Goal: Task Accomplishment & Management: Complete application form

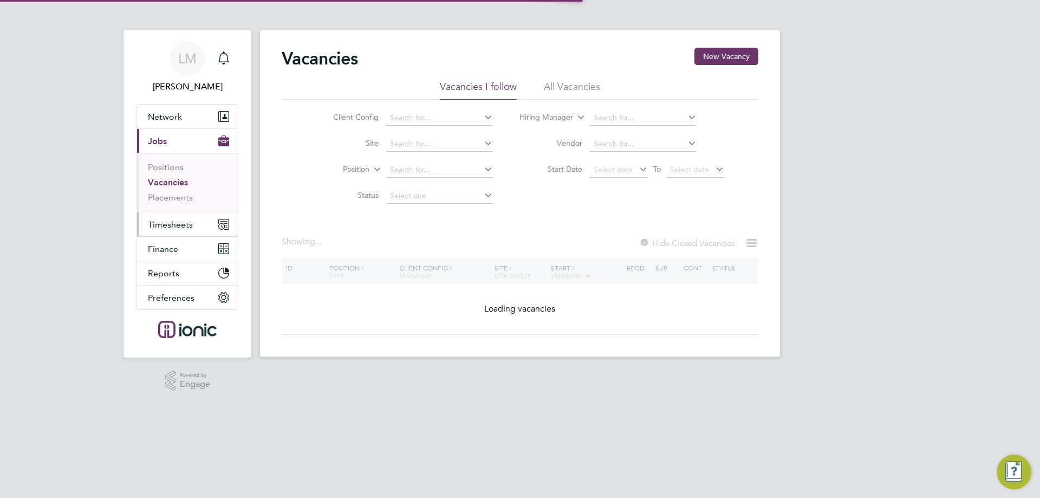
click at [183, 227] on span "Timesheets" at bounding box center [170, 224] width 45 height 10
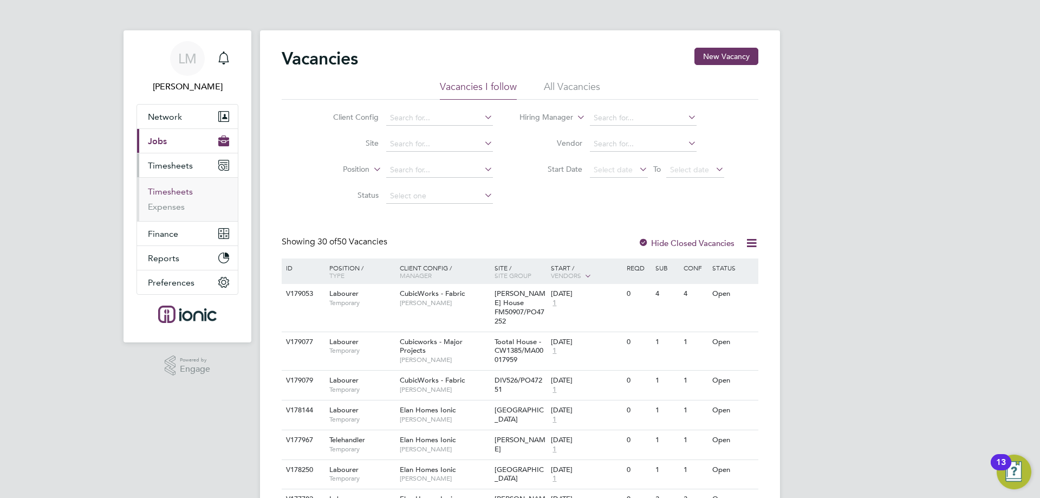
click at [179, 188] on link "Timesheets" at bounding box center [170, 191] width 45 height 10
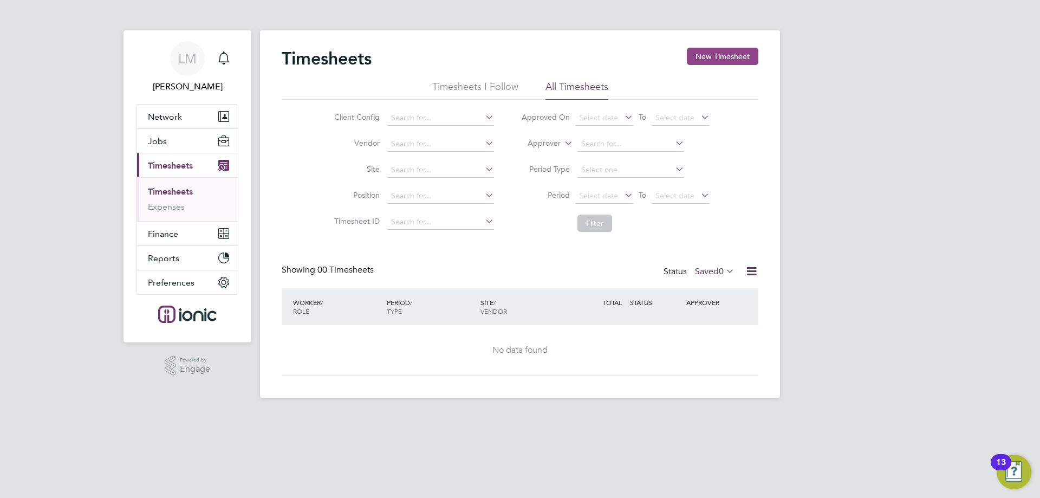
click at [703, 60] on button "New Timesheet" at bounding box center [723, 56] width 72 height 17
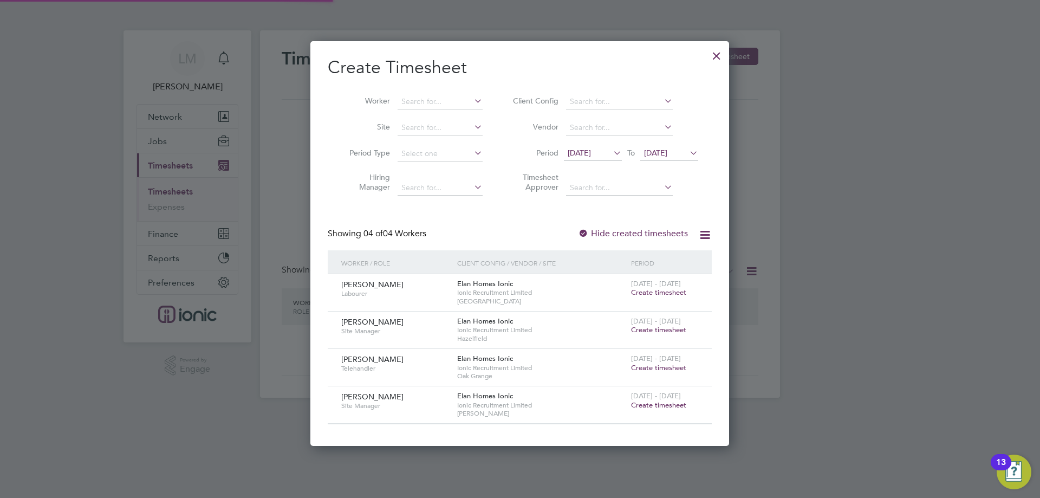
scroll to position [405, 419]
click at [601, 140] on div "Timesheets New Timesheet Timesheets I Follow All Timesheets Client Config Vendo…" at bounding box center [520, 213] width 520 height 367
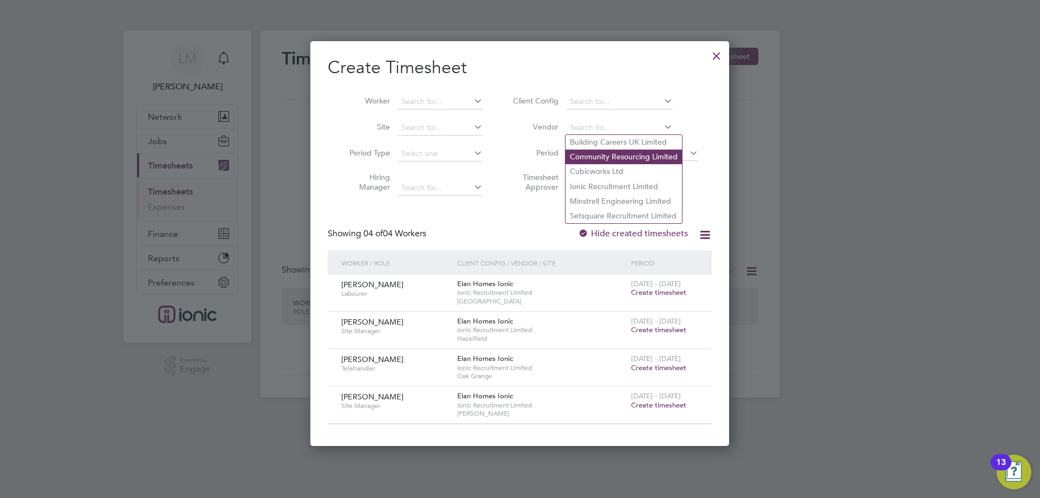
click at [601, 153] on li "Community Resourcing Limited" at bounding box center [624, 157] width 116 height 15
type input "Community Resourcing Limited"
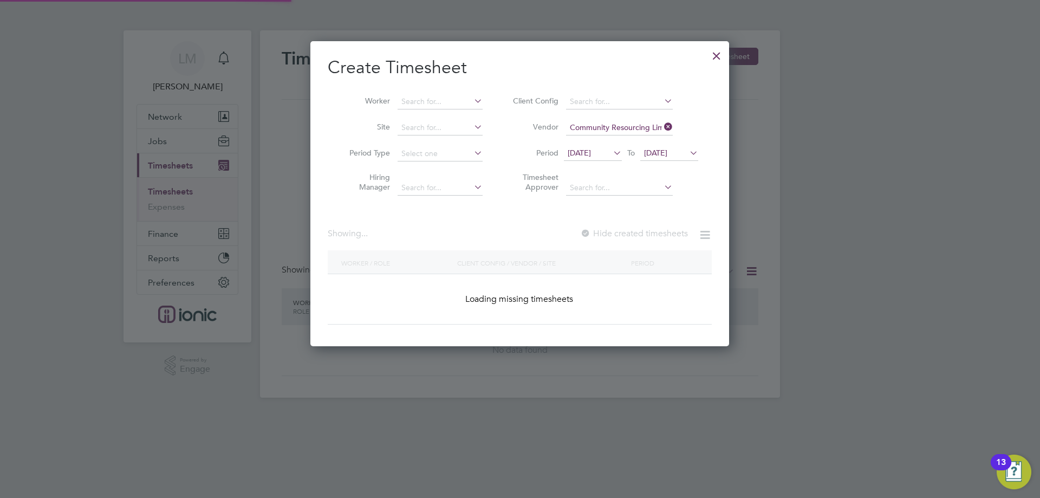
scroll to position [306, 419]
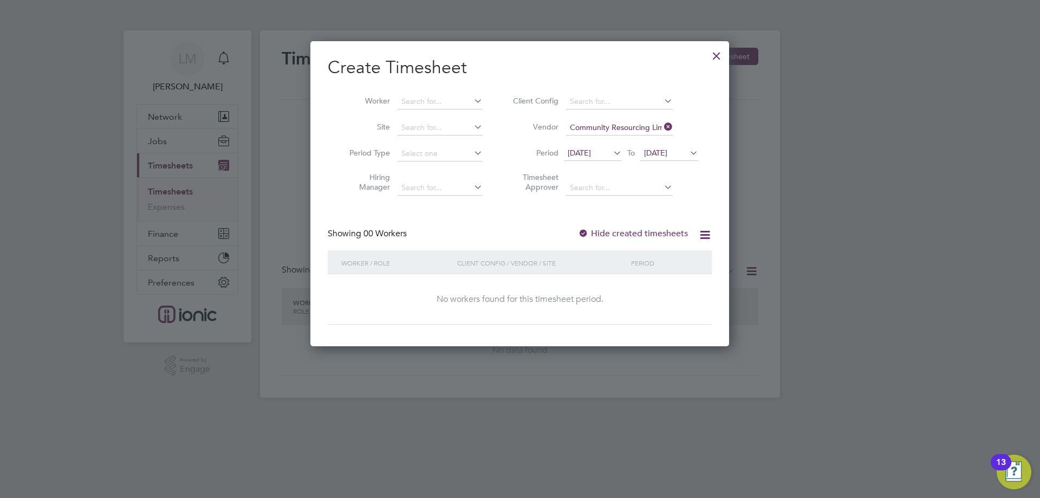
click at [662, 126] on icon at bounding box center [662, 126] width 0 height 15
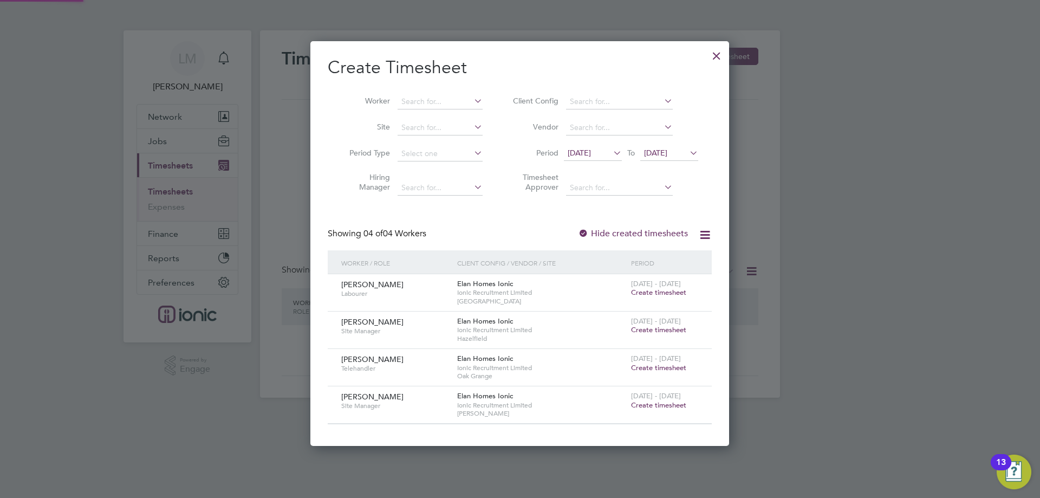
scroll to position [405, 419]
click at [570, 150] on span "12 Aug 2025" at bounding box center [579, 153] width 23 height 10
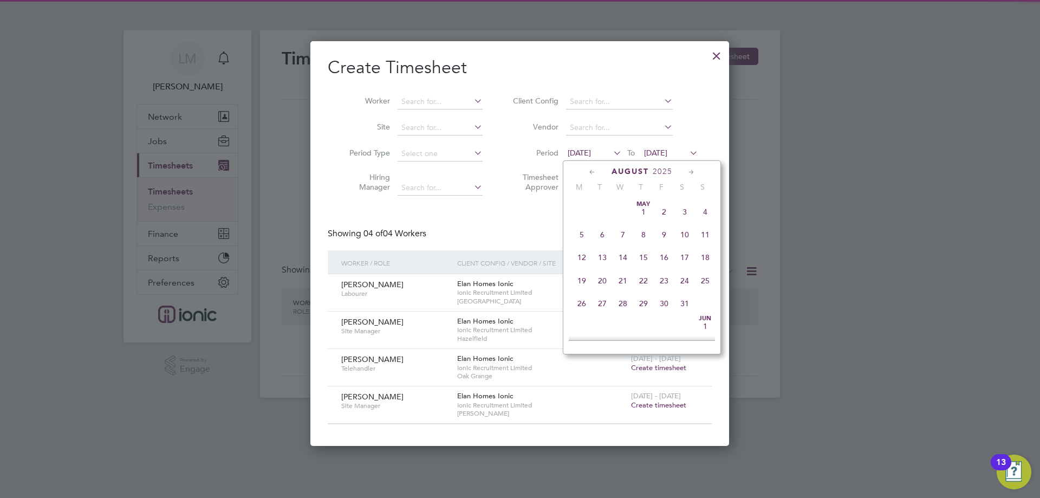
scroll to position [375, 0]
drag, startPoint x: 581, startPoint y: 276, endPoint x: 690, endPoint y: 153, distance: 164.3
click at [581, 276] on span "18" at bounding box center [582, 271] width 21 height 21
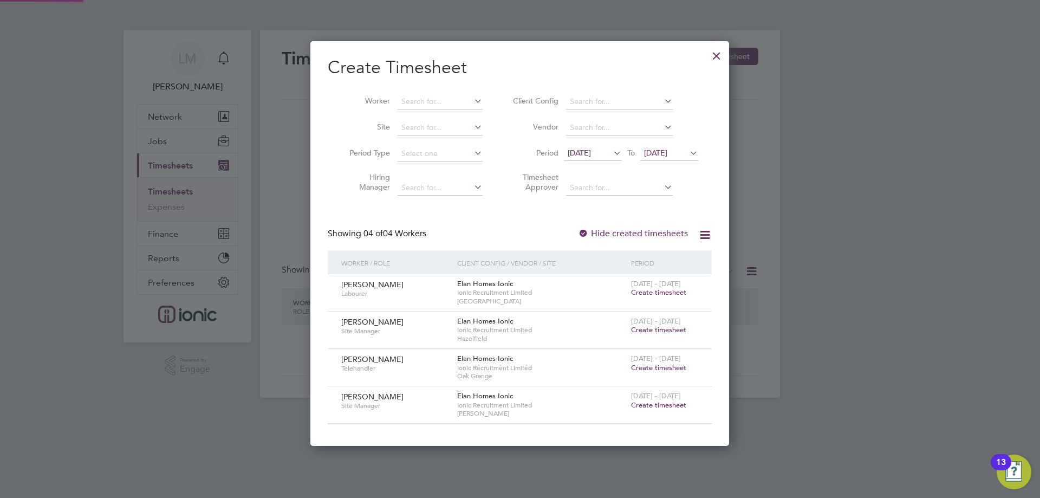
scroll to position [405, 419]
click at [648, 151] on span "19 Aug 2025" at bounding box center [655, 153] width 23 height 10
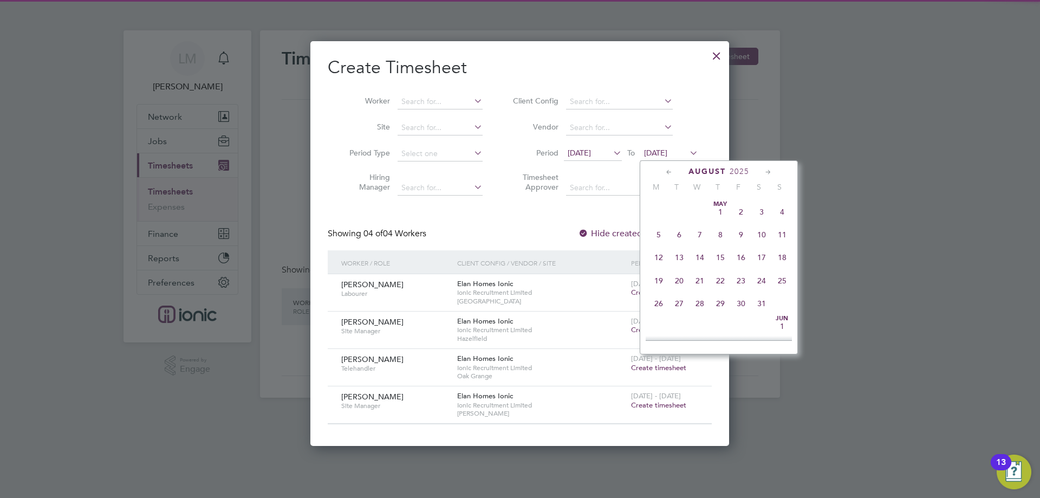
scroll to position [399, 0]
click at [788, 258] on span "24" at bounding box center [782, 247] width 21 height 21
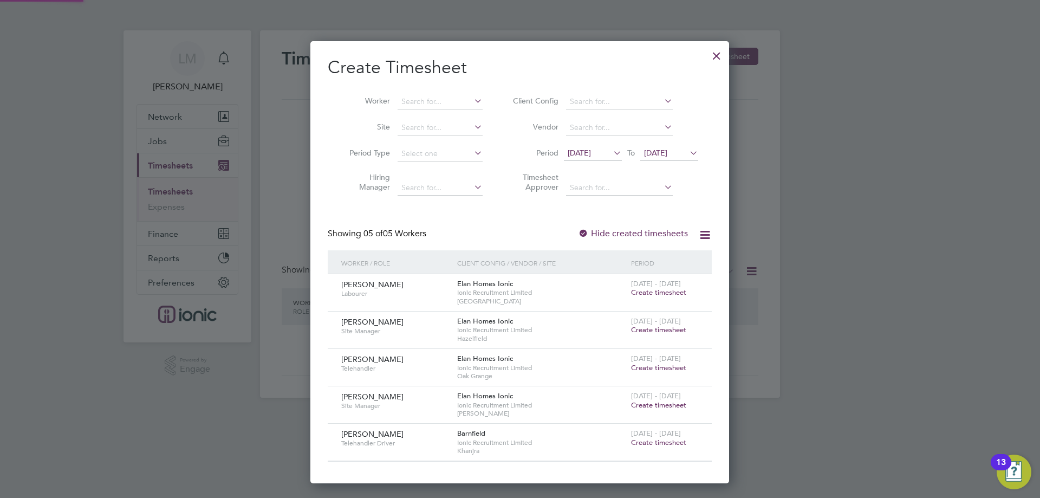
scroll to position [442, 419]
click at [711, 60] on div at bounding box center [717, 53] width 20 height 20
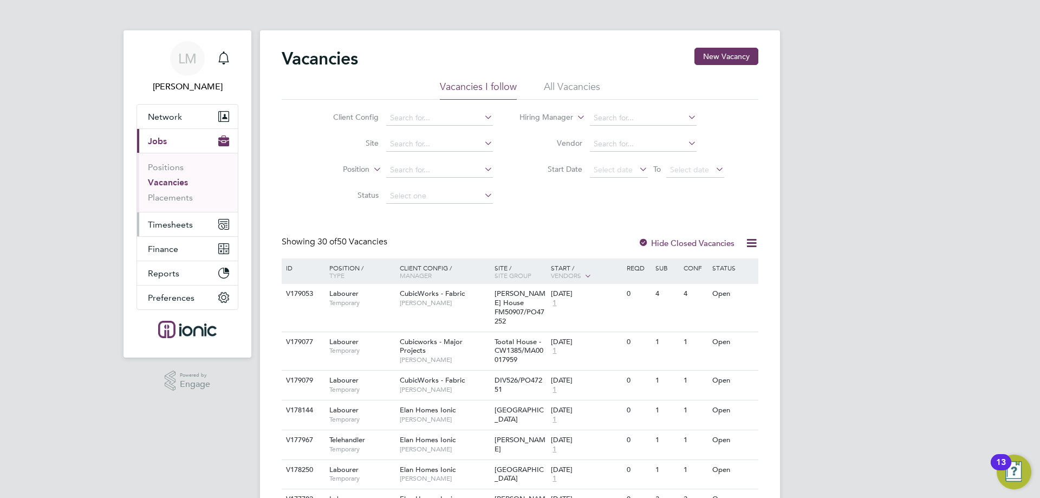
click at [151, 221] on span "Timesheets" at bounding box center [170, 224] width 45 height 10
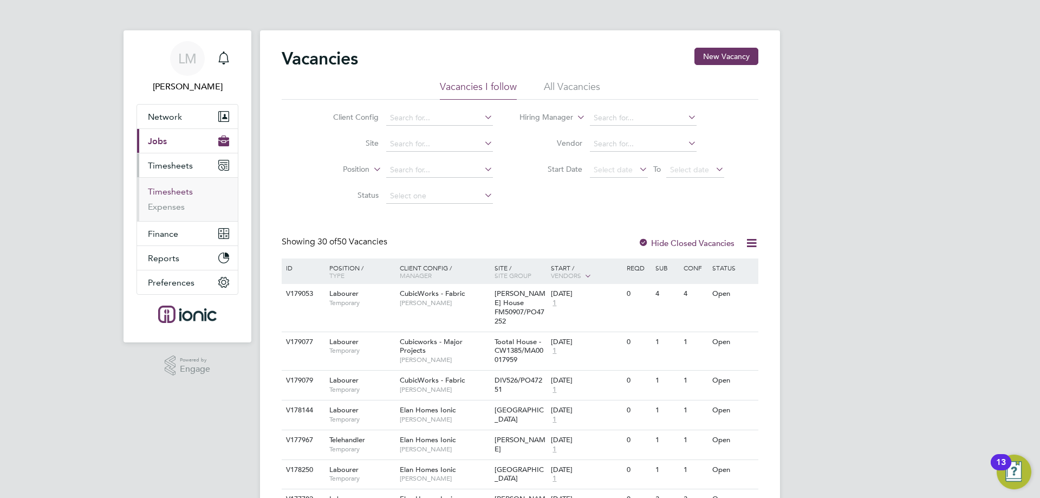
click at [170, 193] on link "Timesheets" at bounding box center [170, 191] width 45 height 10
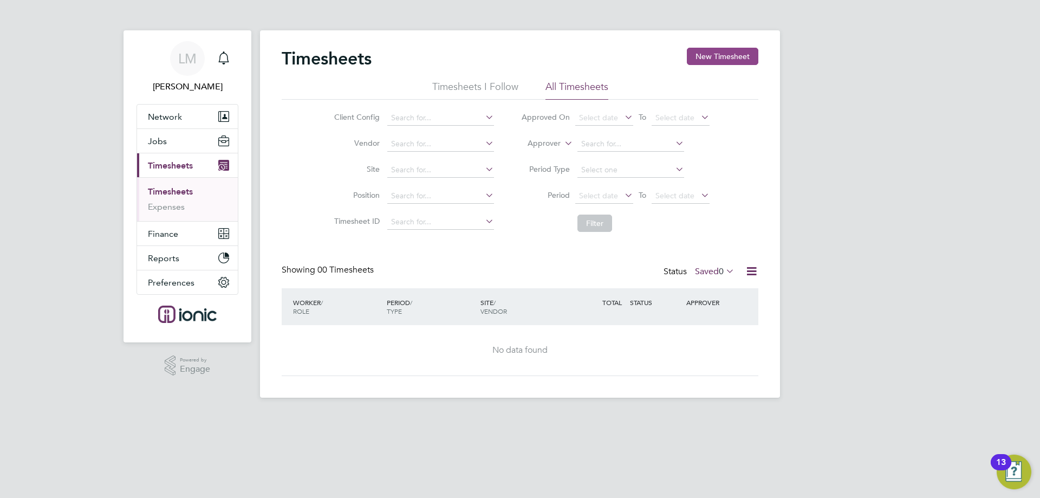
click at [705, 53] on button "New Timesheet" at bounding box center [723, 56] width 72 height 17
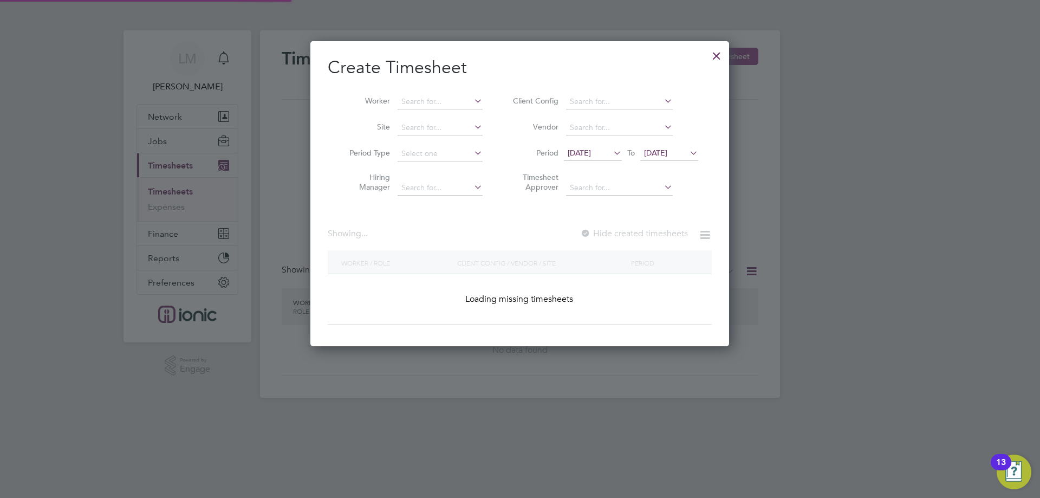
scroll to position [405, 419]
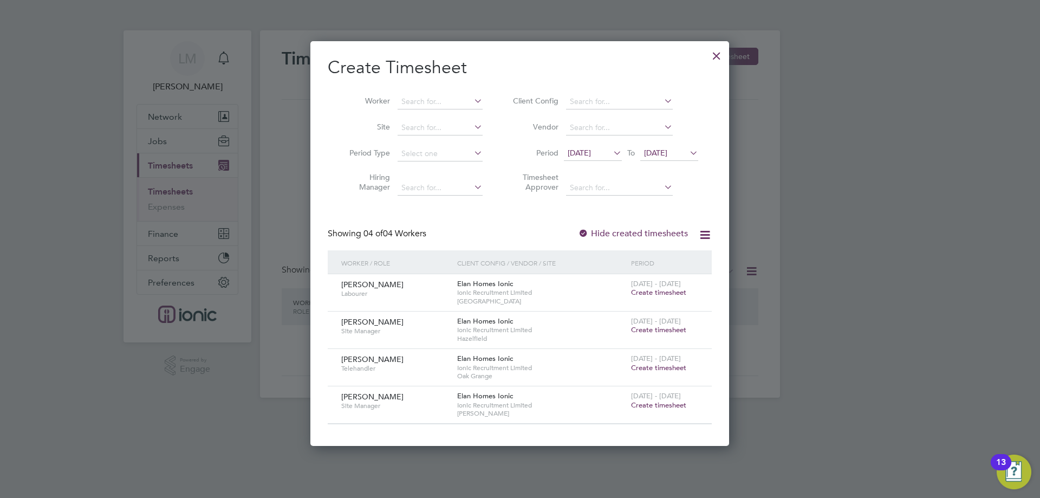
click at [660, 366] on span "Create timesheet" at bounding box center [658, 367] width 55 height 9
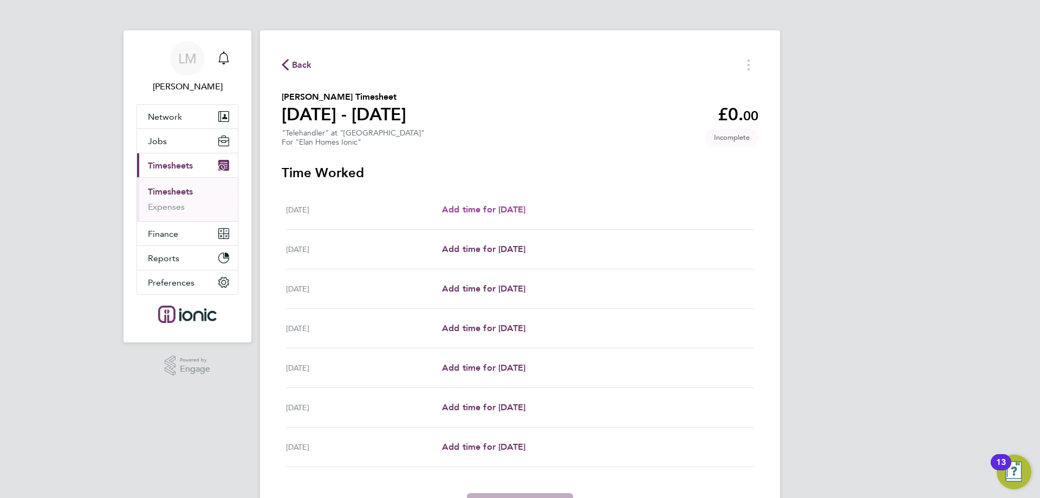
click at [499, 205] on span "Add time for Mon 18 Aug" at bounding box center [483, 209] width 83 height 10
select select "30"
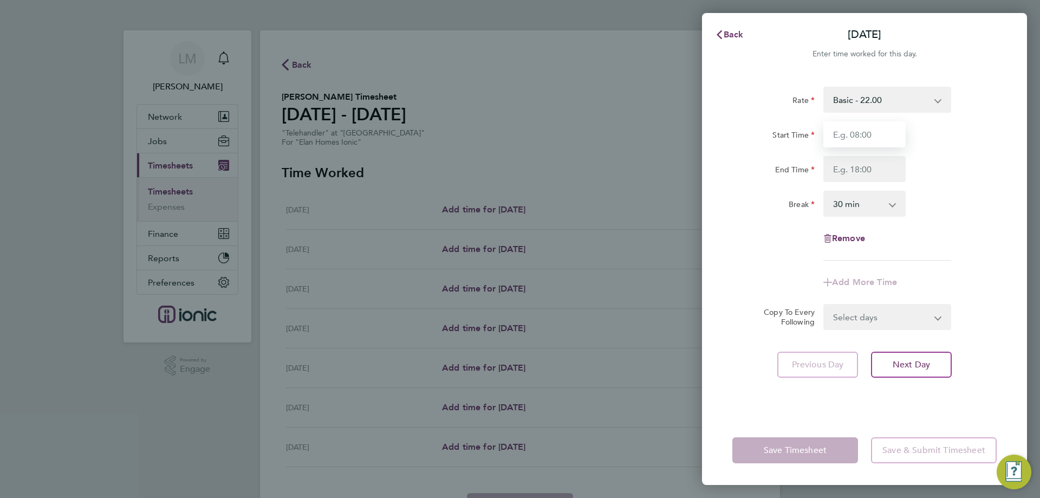
drag, startPoint x: 875, startPoint y: 131, endPoint x: 883, endPoint y: 146, distance: 17.4
click at [875, 131] on input "Start Time" at bounding box center [864, 134] width 82 height 26
type input "07:30"
click at [869, 171] on input "End Time" at bounding box center [864, 169] width 82 height 26
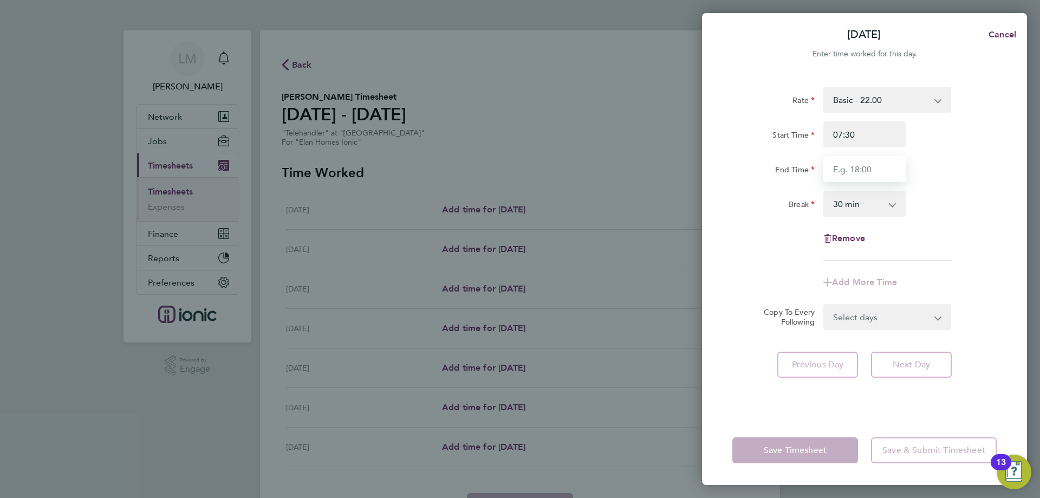
type input "16:30"
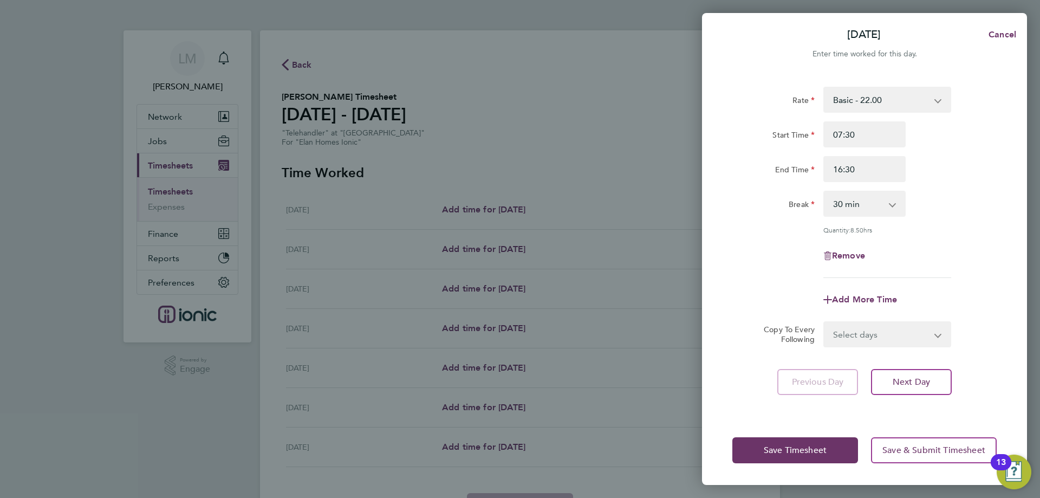
click at [952, 217] on div "Rate Basic - 22.00 Start Time 07:30 End Time 16:30 Break 0 min 15 min 30 min 45…" at bounding box center [864, 182] width 264 height 191
click at [900, 326] on select "Select days Day Weekday (Mon-Fri) Weekend (Sat-Sun) Tuesday Wednesday Thursday …" at bounding box center [882, 334] width 114 height 24
select select "WEEKDAY"
click at [825, 322] on select "Select days Day Weekday (Mon-Fri) Weekend (Sat-Sun) Tuesday Wednesday Thursday …" at bounding box center [882, 334] width 114 height 24
select select "2025-08-24"
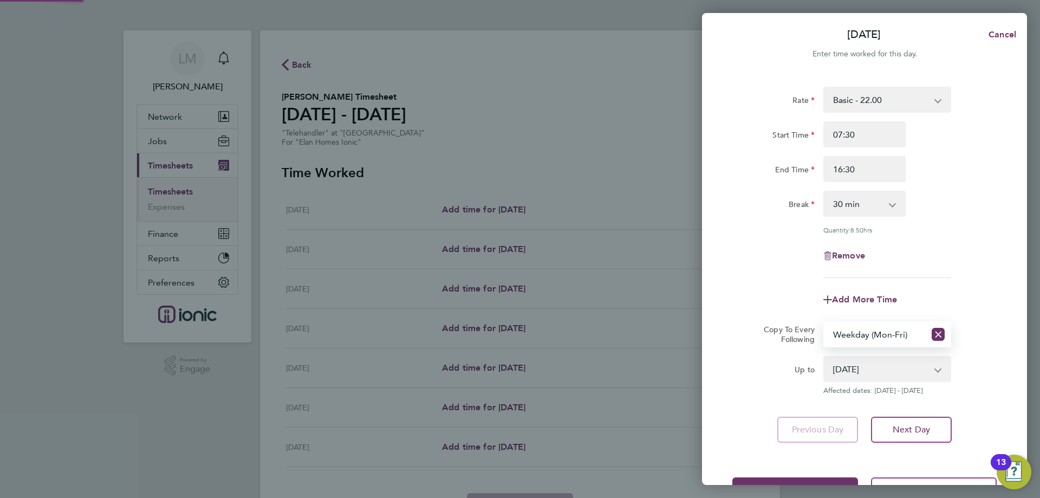
scroll to position [39, 0]
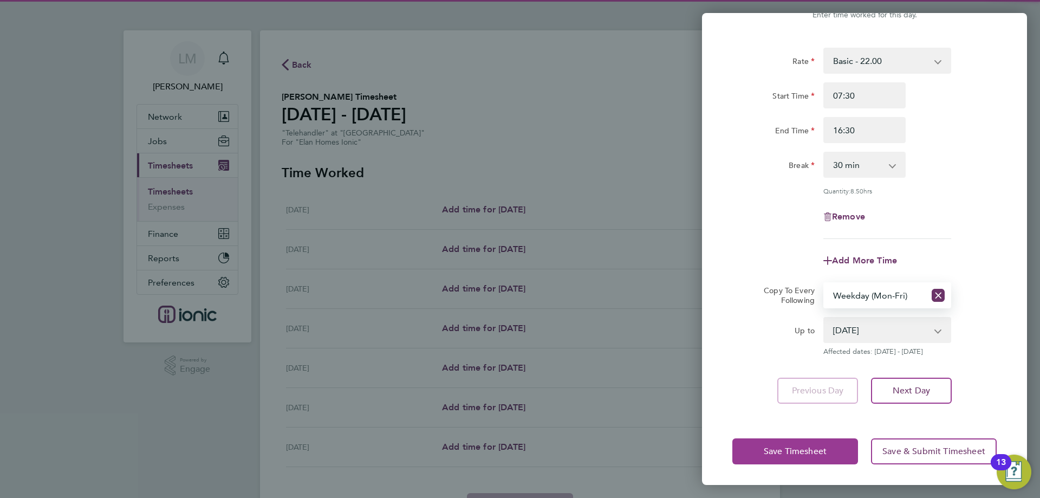
click at [813, 455] on button "Save Timesheet" at bounding box center [795, 451] width 126 height 26
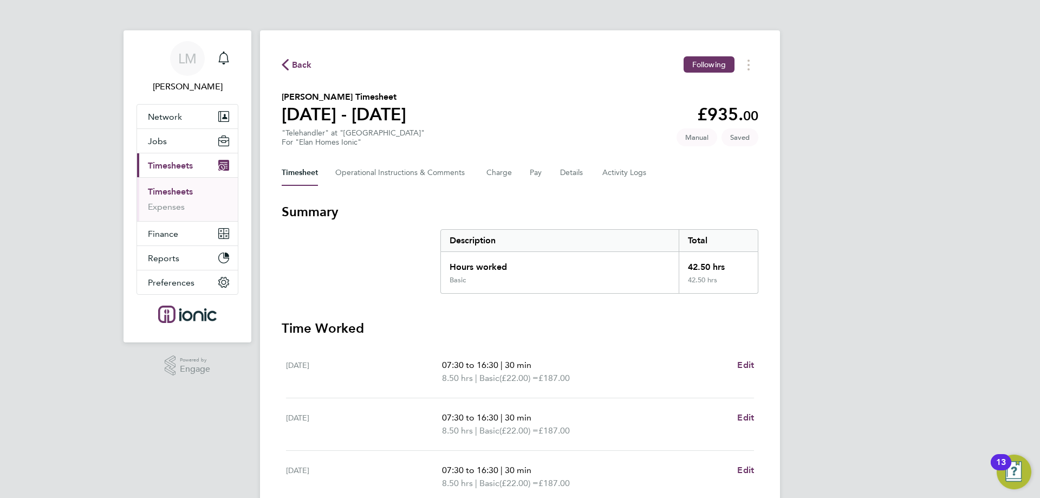
scroll to position [285, 0]
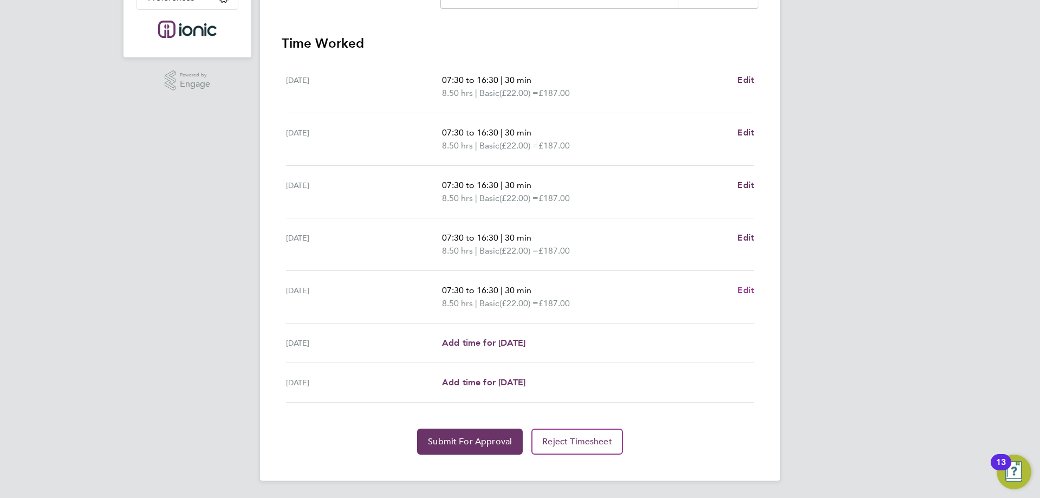
click at [746, 292] on span "Edit" at bounding box center [745, 290] width 17 height 10
select select "30"
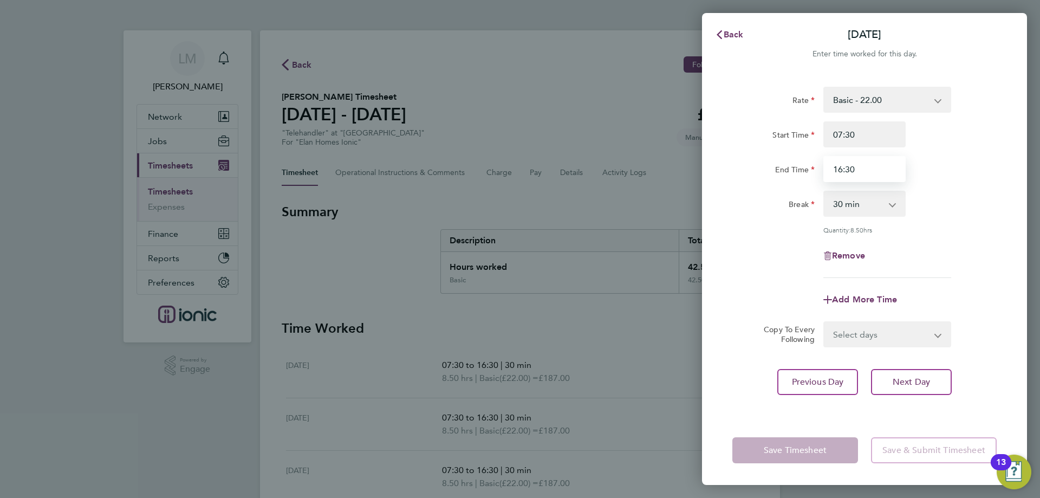
click at [842, 172] on input "16:30" at bounding box center [864, 169] width 82 height 26
type input "15:30"
drag, startPoint x: 969, startPoint y: 259, endPoint x: 933, endPoint y: 300, distance: 54.1
click at [969, 260] on div "Remove" at bounding box center [864, 256] width 273 height 26
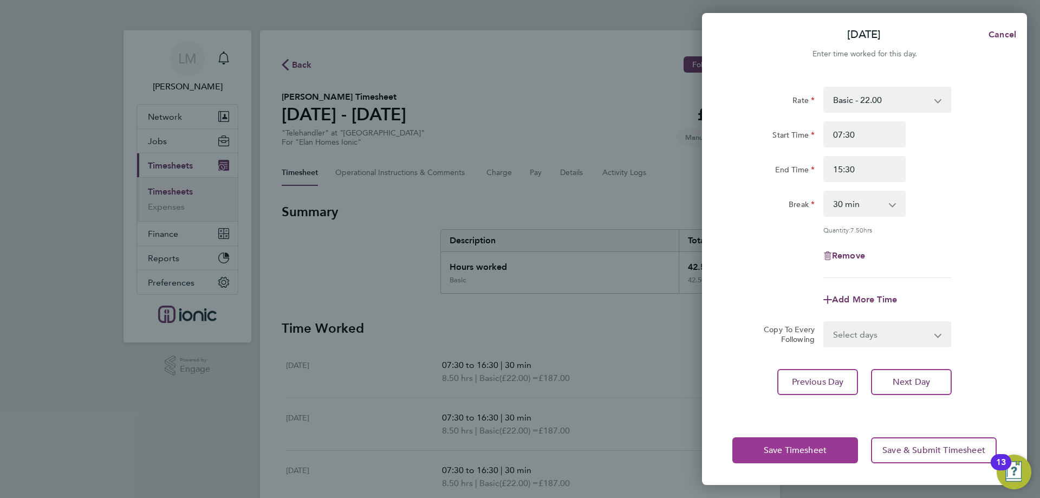
click at [824, 452] on span "Save Timesheet" at bounding box center [795, 450] width 63 height 11
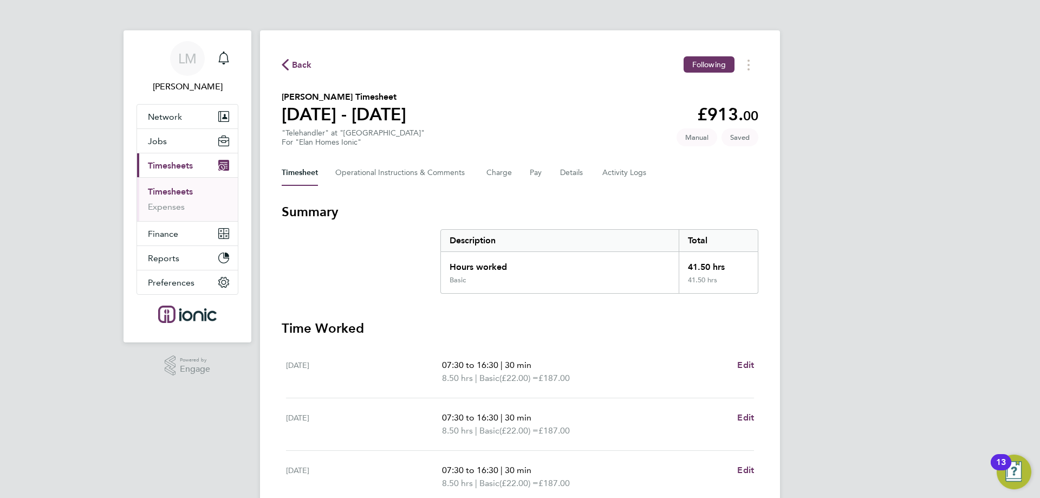
scroll to position [285, 0]
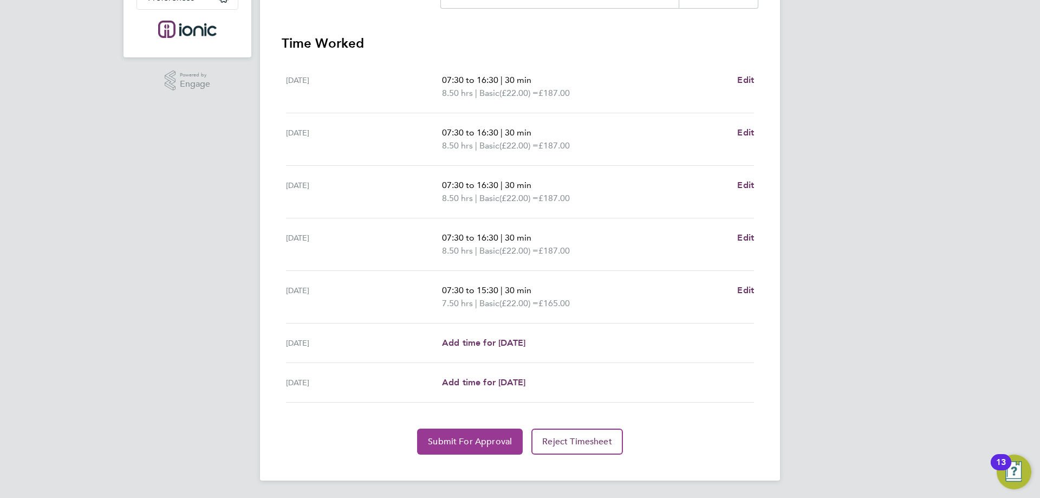
drag, startPoint x: 449, startPoint y: 444, endPoint x: 505, endPoint y: 265, distance: 187.8
click at [452, 442] on span "Submit For Approval" at bounding box center [470, 441] width 84 height 11
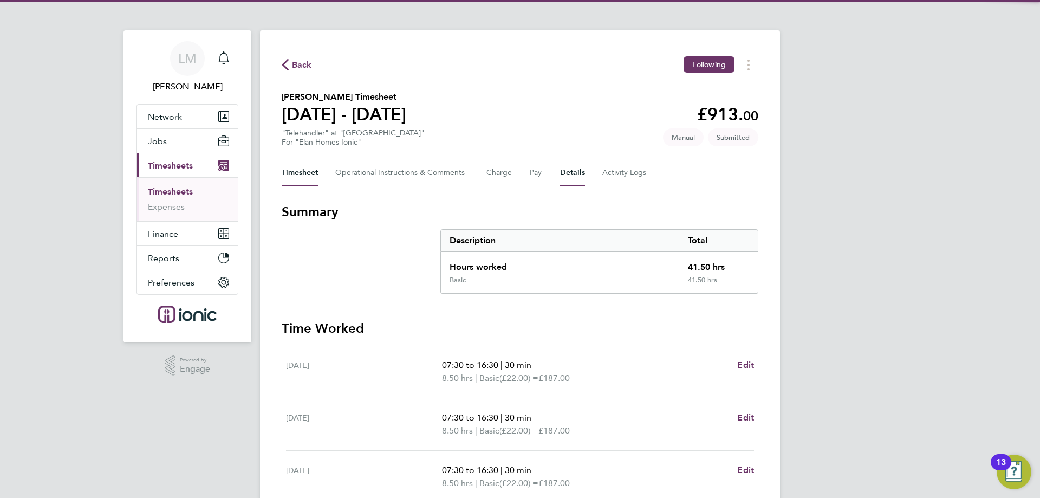
click at [568, 163] on button "Details" at bounding box center [572, 173] width 25 height 26
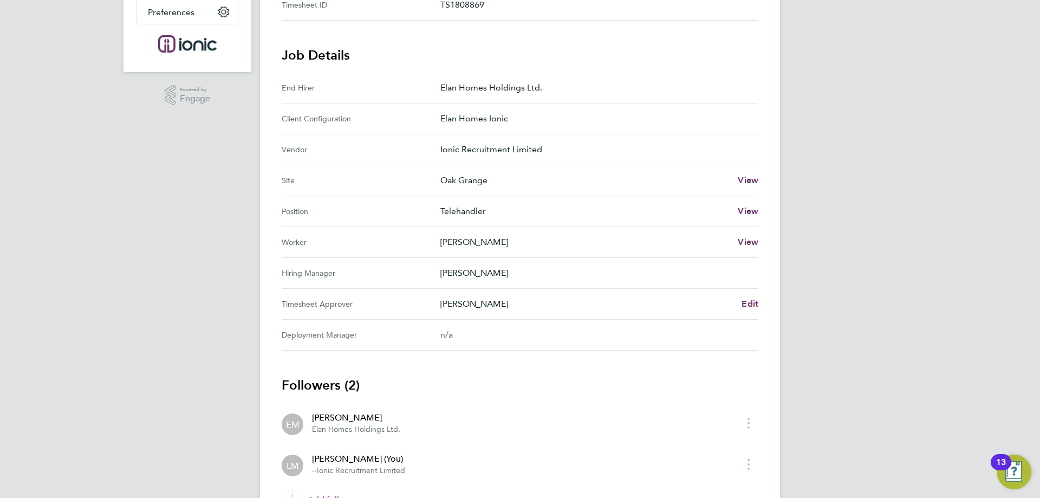
scroll to position [331, 0]
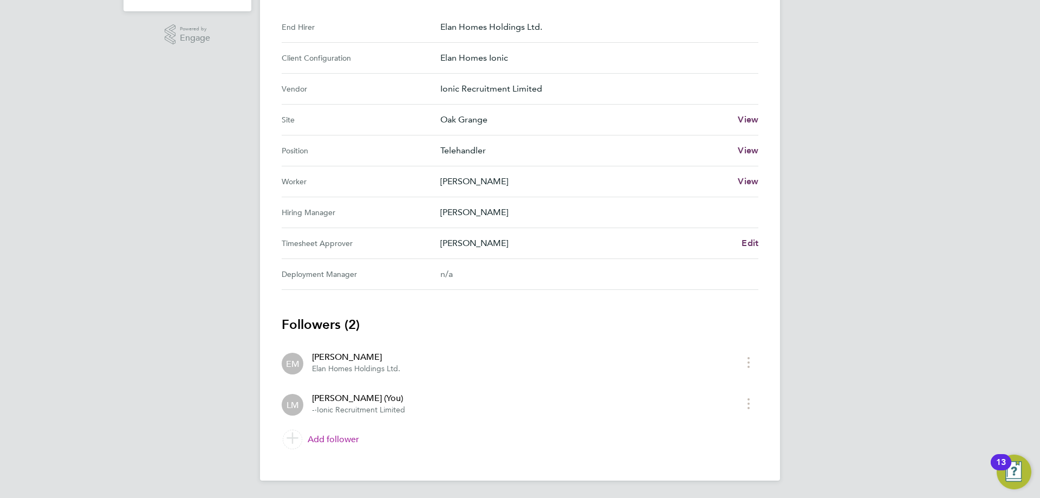
click at [353, 442] on link "Add follower" at bounding box center [520, 439] width 477 height 30
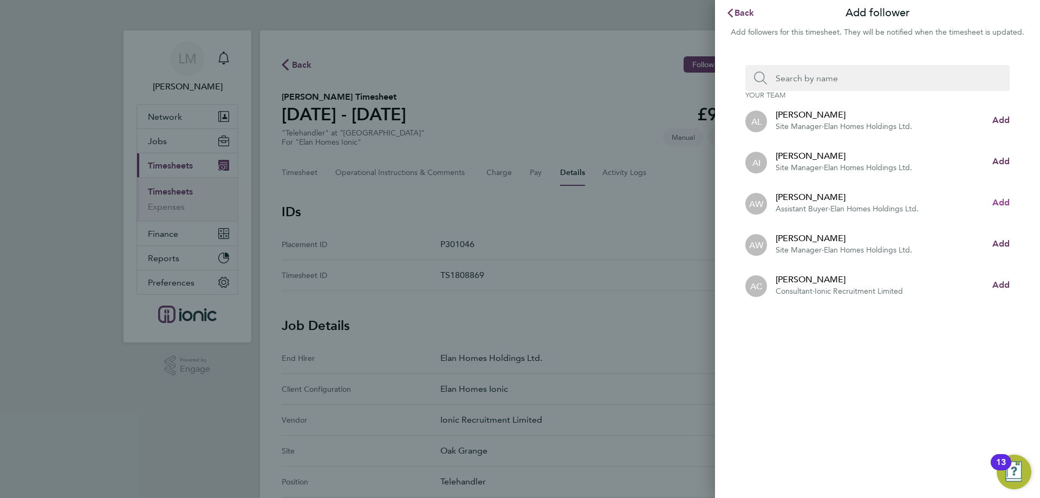
click at [1002, 203] on span "Add" at bounding box center [1000, 202] width 17 height 10
click at [877, 85] on input "Search team member by name:" at bounding box center [882, 78] width 230 height 26
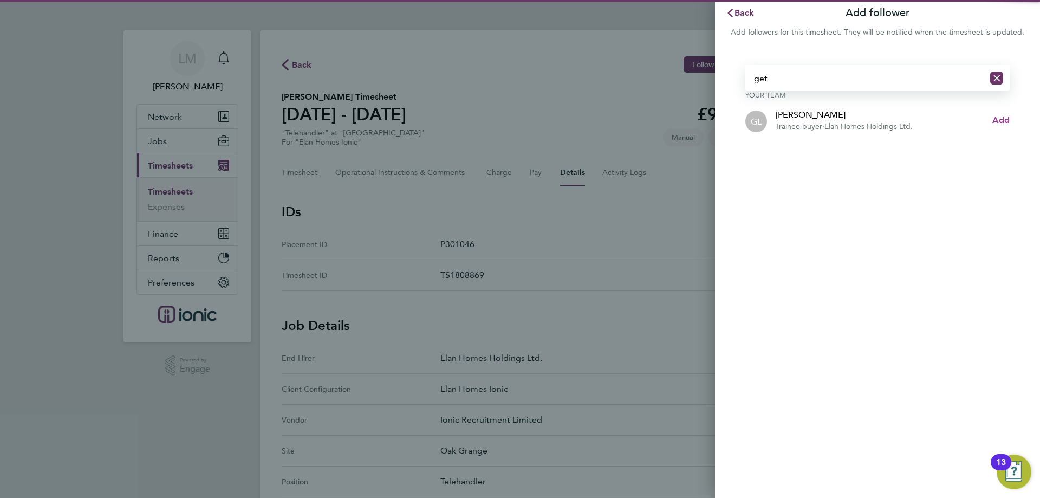
type input "get"
click at [997, 118] on span "Add" at bounding box center [1000, 120] width 17 height 10
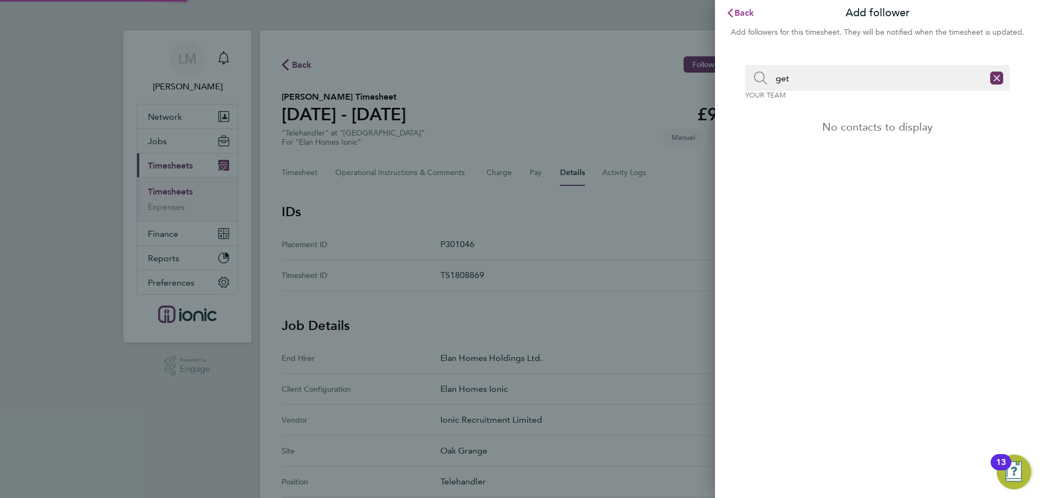
click at [742, 14] on span "Back" at bounding box center [745, 13] width 20 height 10
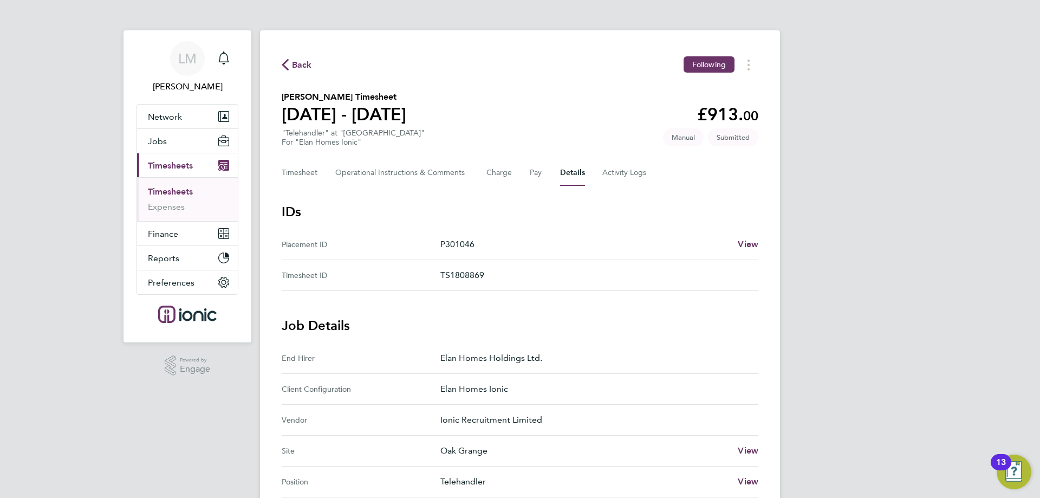
click at [296, 64] on span "Back" at bounding box center [302, 65] width 20 height 13
